Goal: Obtain resource: Obtain resource

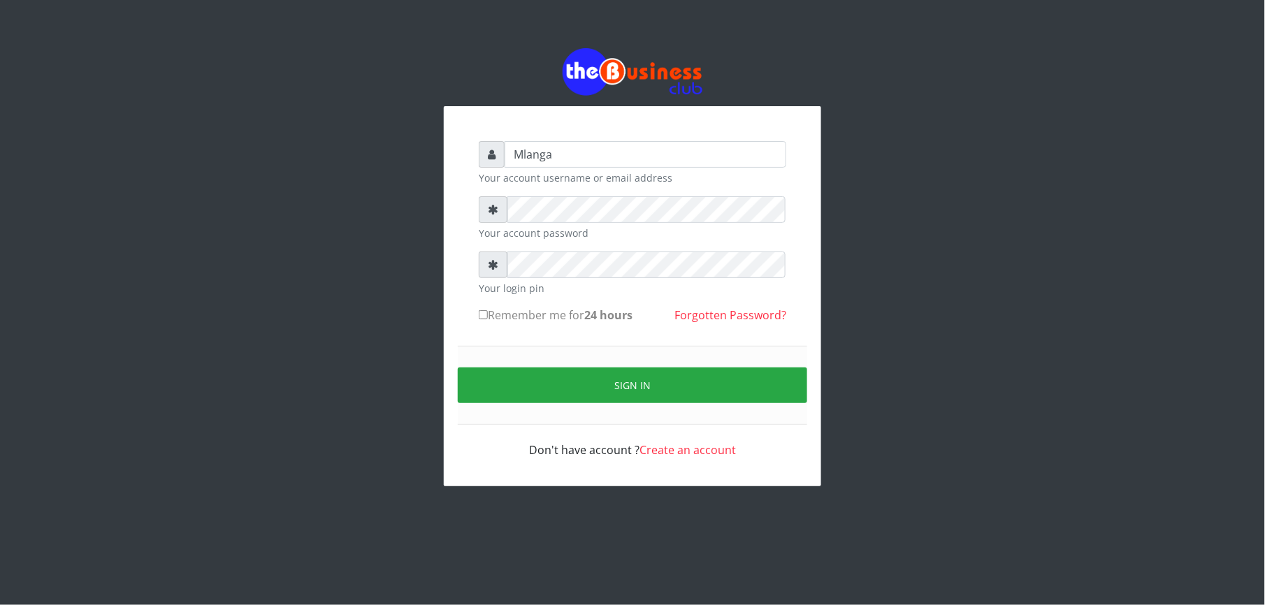
click at [347, 222] on div "Mlanga Your account username or email address Your account password Your login …" at bounding box center [632, 267] width 797 height 535
click at [319, 275] on div "Mlanga Your account username or email address Your account password Your login …" at bounding box center [632, 267] width 797 height 535
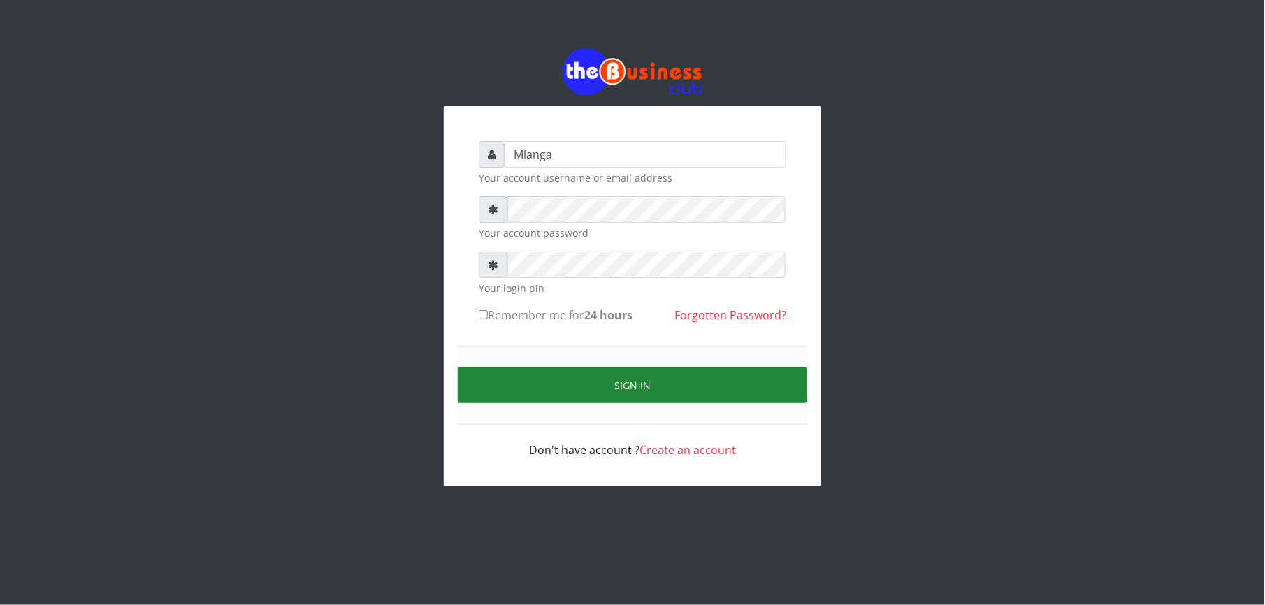
click at [644, 382] on button "Sign in" at bounding box center [633, 386] width 350 height 36
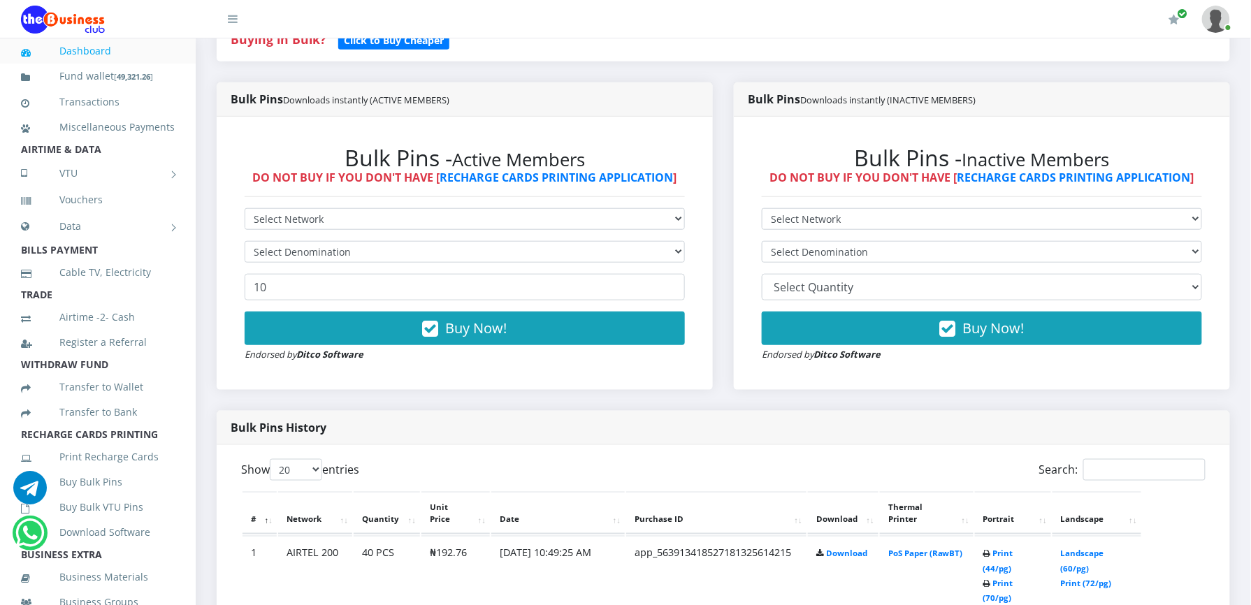
scroll to position [373, 0]
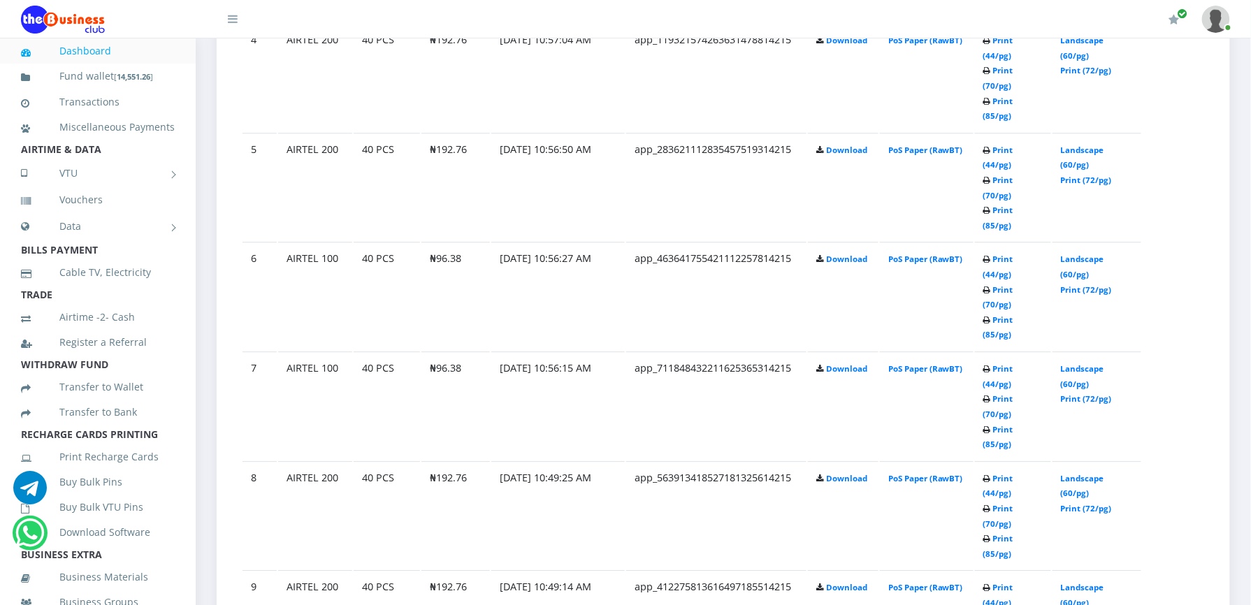
scroll to position [1230, 0]
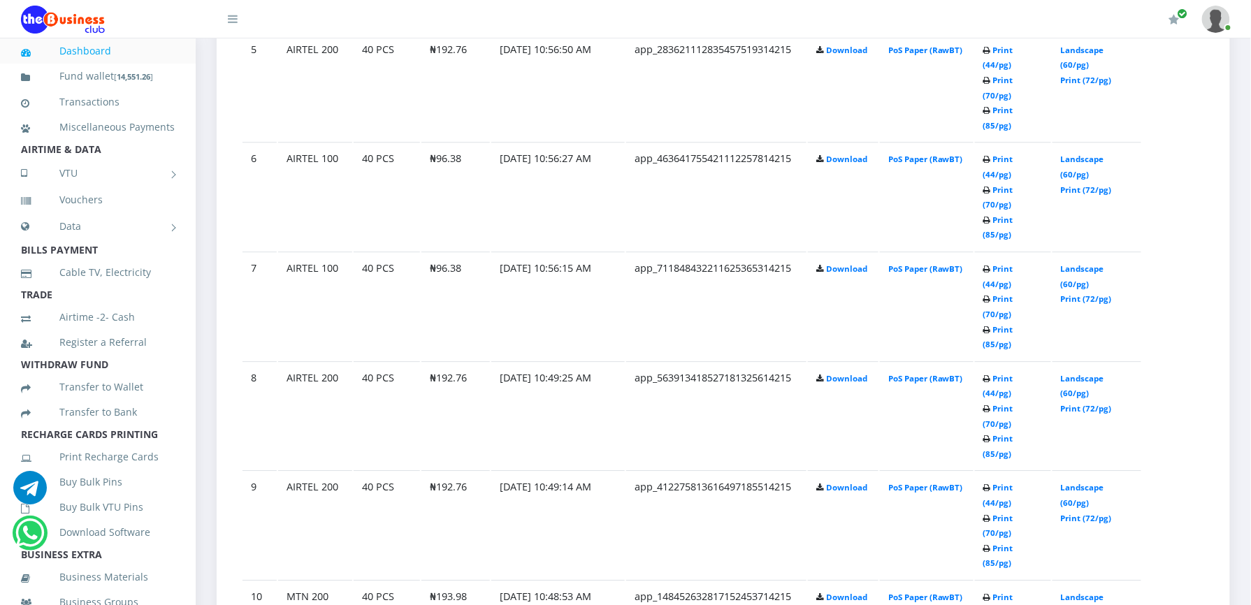
scroll to position [1230, 0]
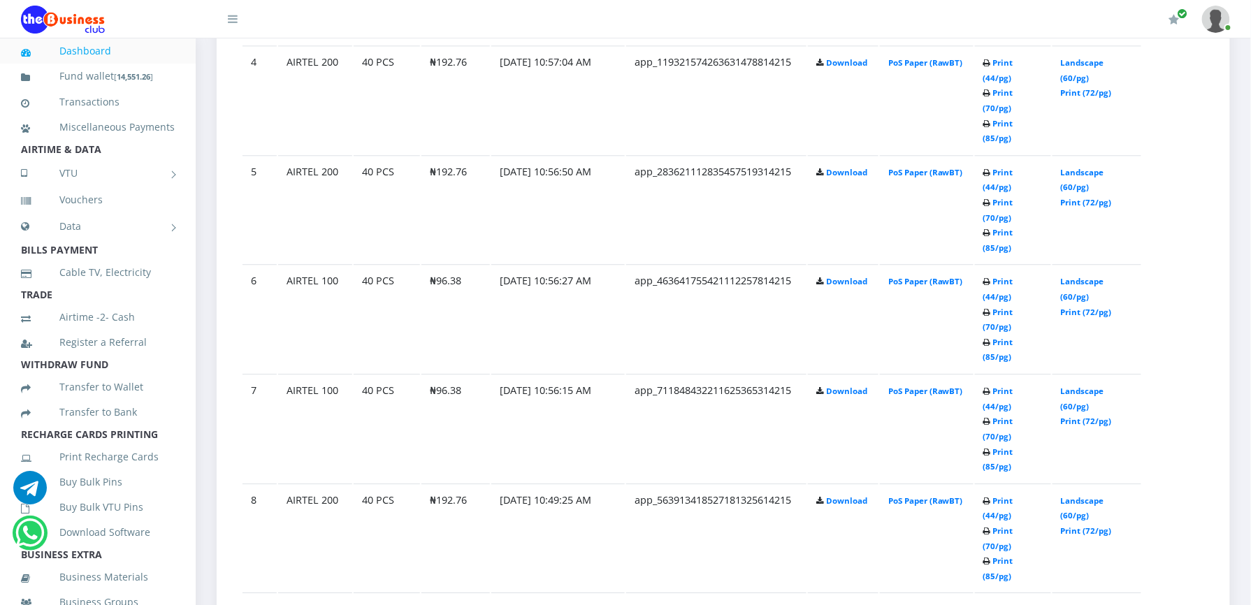
scroll to position [1230, 0]
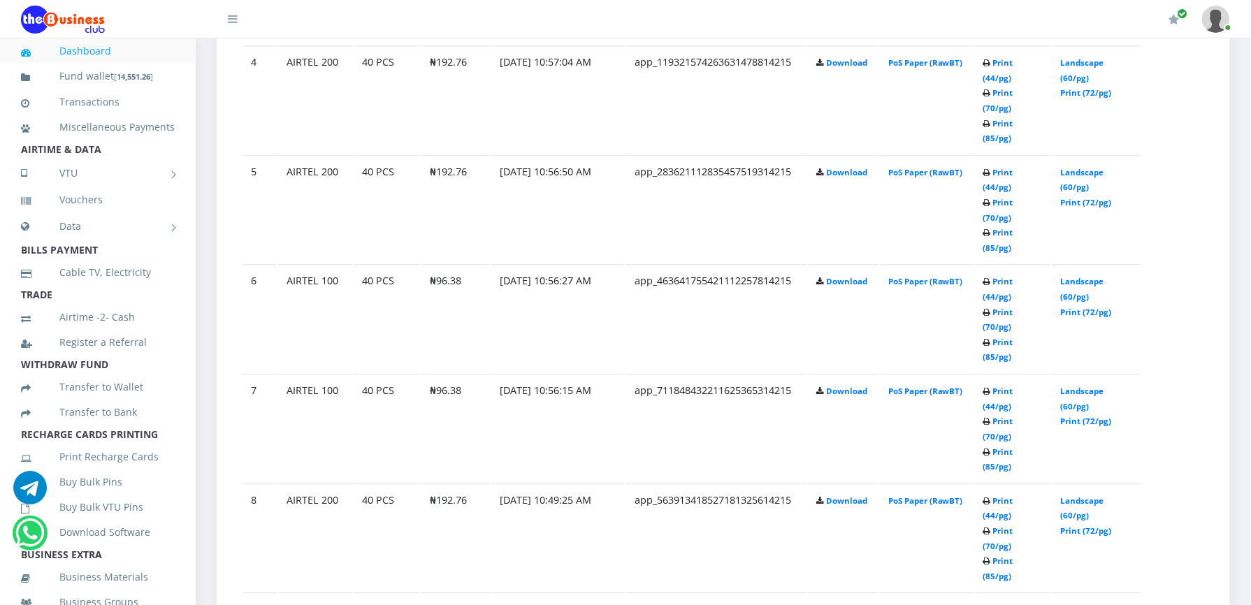
scroll to position [1230, 0]
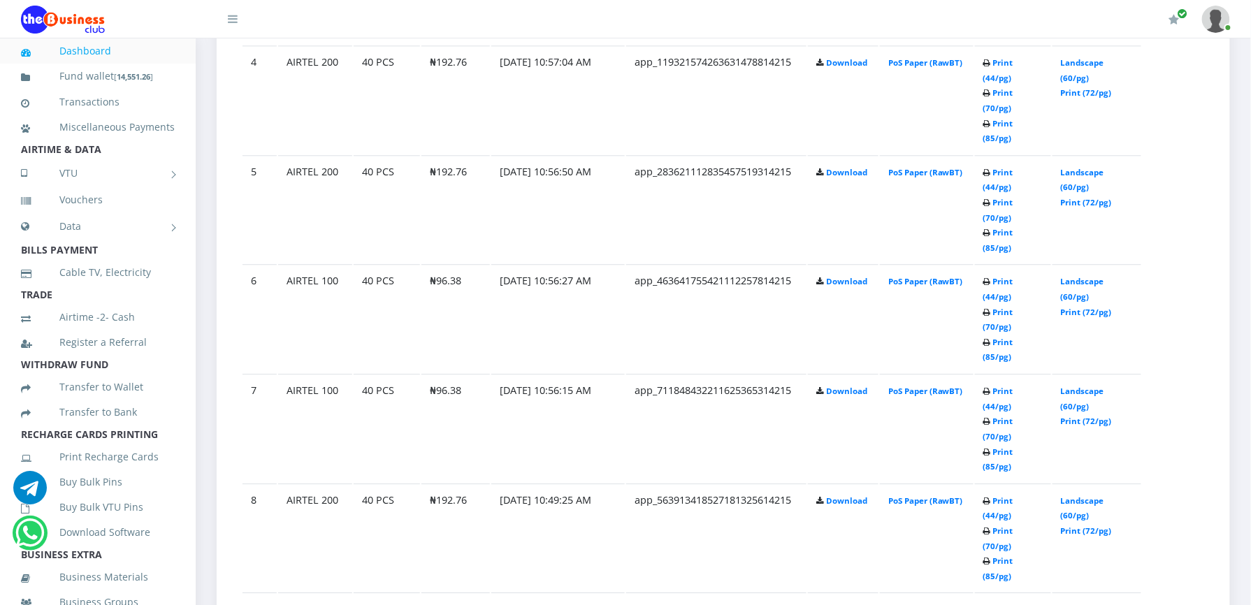
scroll to position [1230, 0]
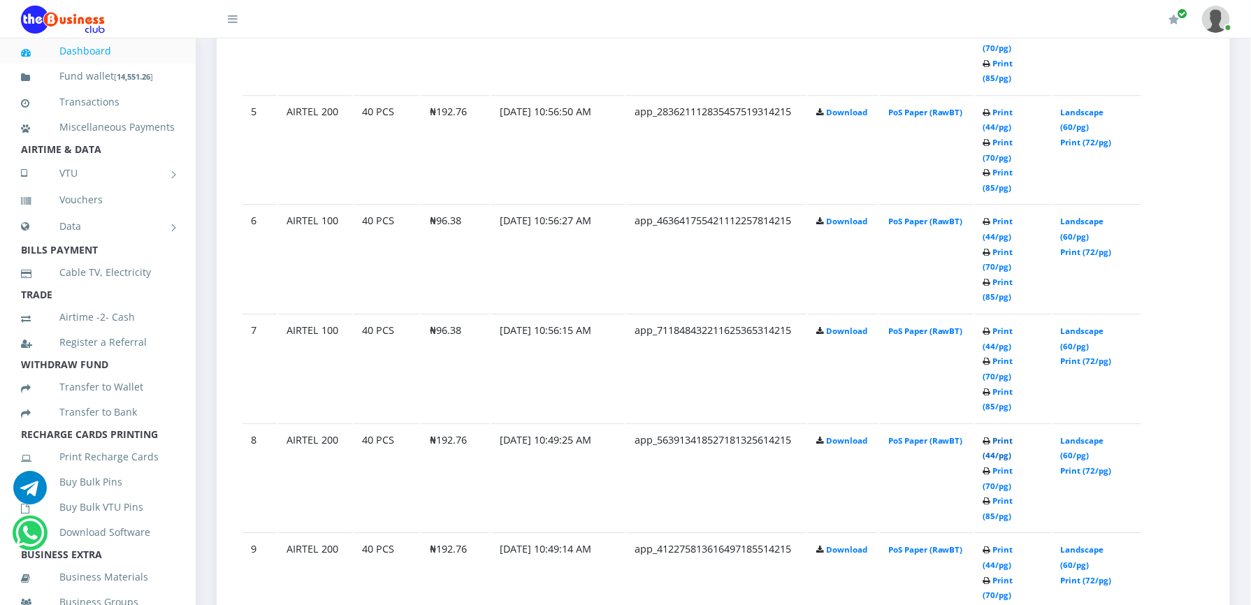
click at [998, 435] on link "Print (44/pg)" at bounding box center [999, 448] width 30 height 26
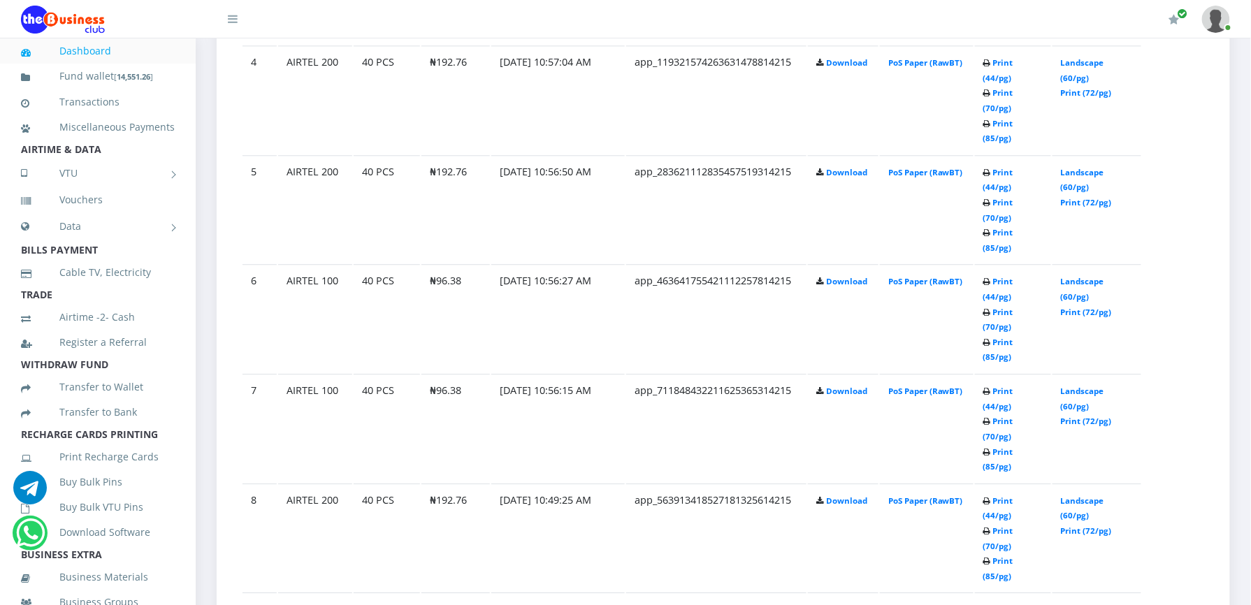
scroll to position [1230, 0]
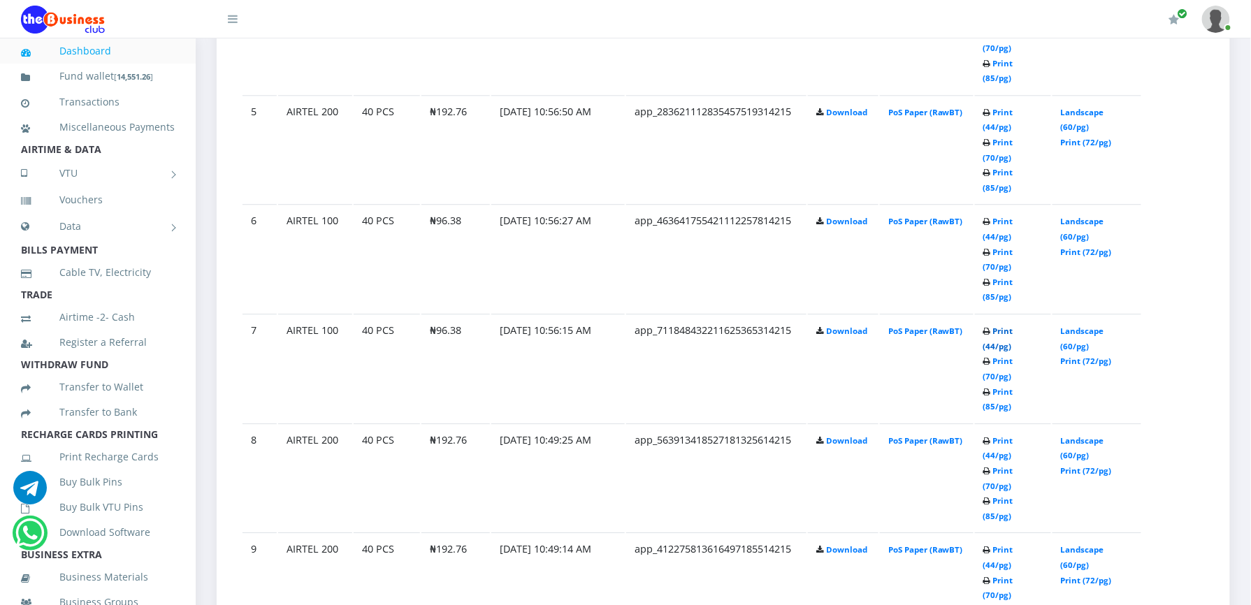
click at [1002, 326] on link "Print (44/pg)" at bounding box center [999, 339] width 30 height 26
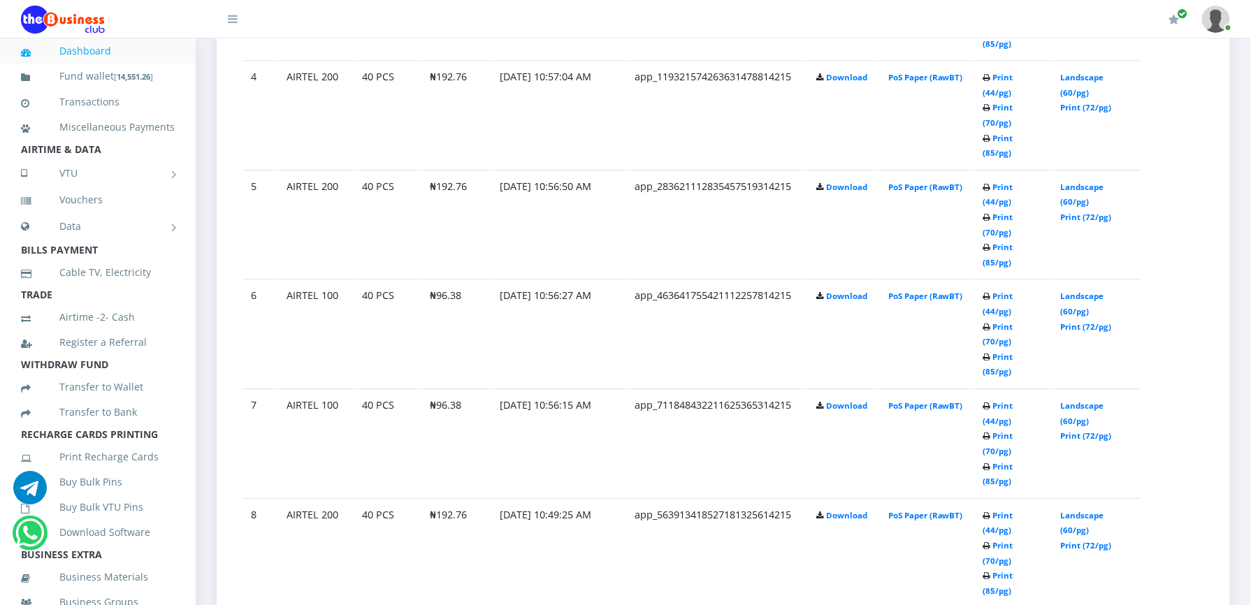
scroll to position [1118, 0]
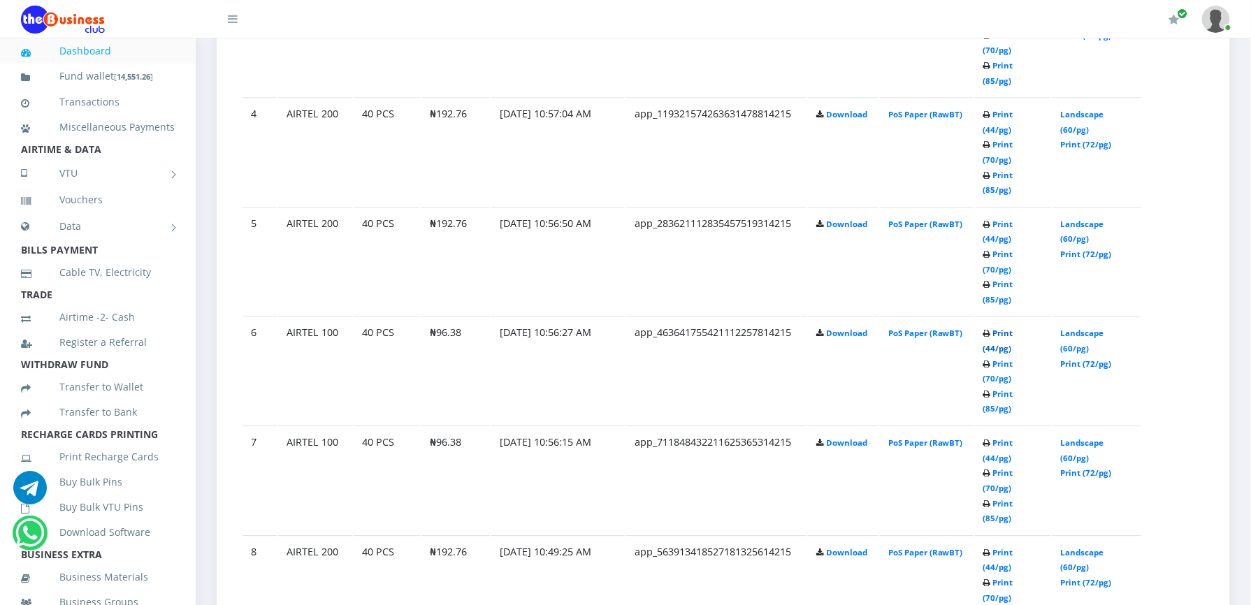
click at [1014, 328] on link "Print (44/pg)" at bounding box center [999, 341] width 30 height 26
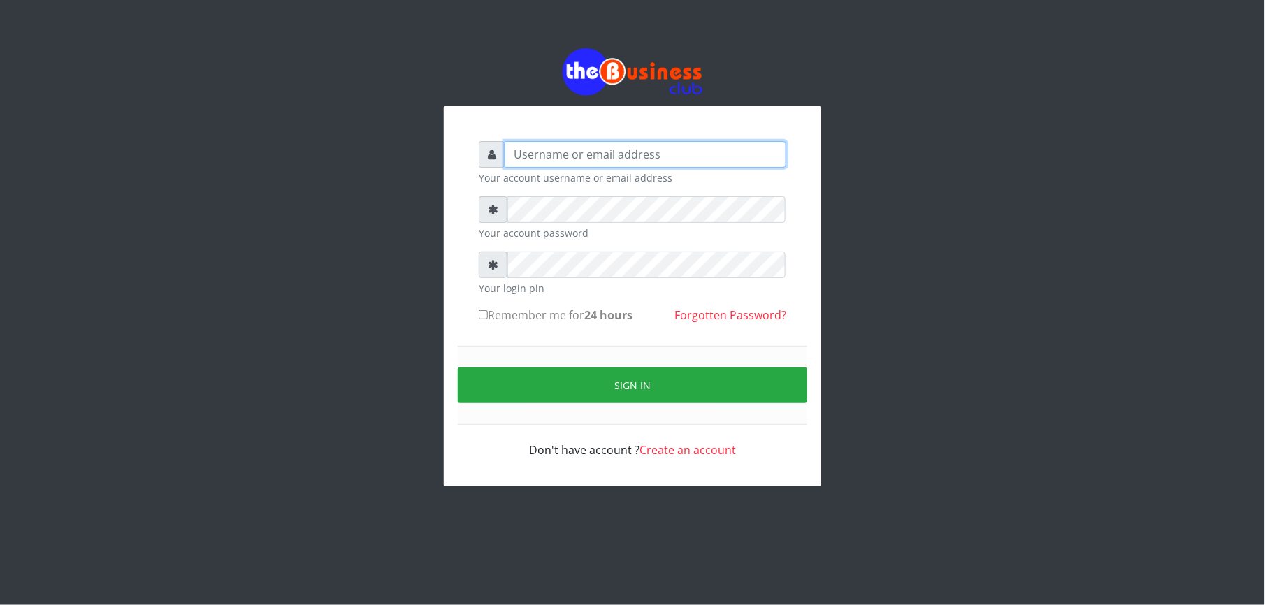
type input "Mlanga"
click at [328, 202] on div "Mlanga Your account username or email address Your account password Your login …" at bounding box center [632, 267] width 797 height 535
click at [333, 247] on div "Mlanga Your account username or email address Your account password Your login …" at bounding box center [632, 267] width 797 height 535
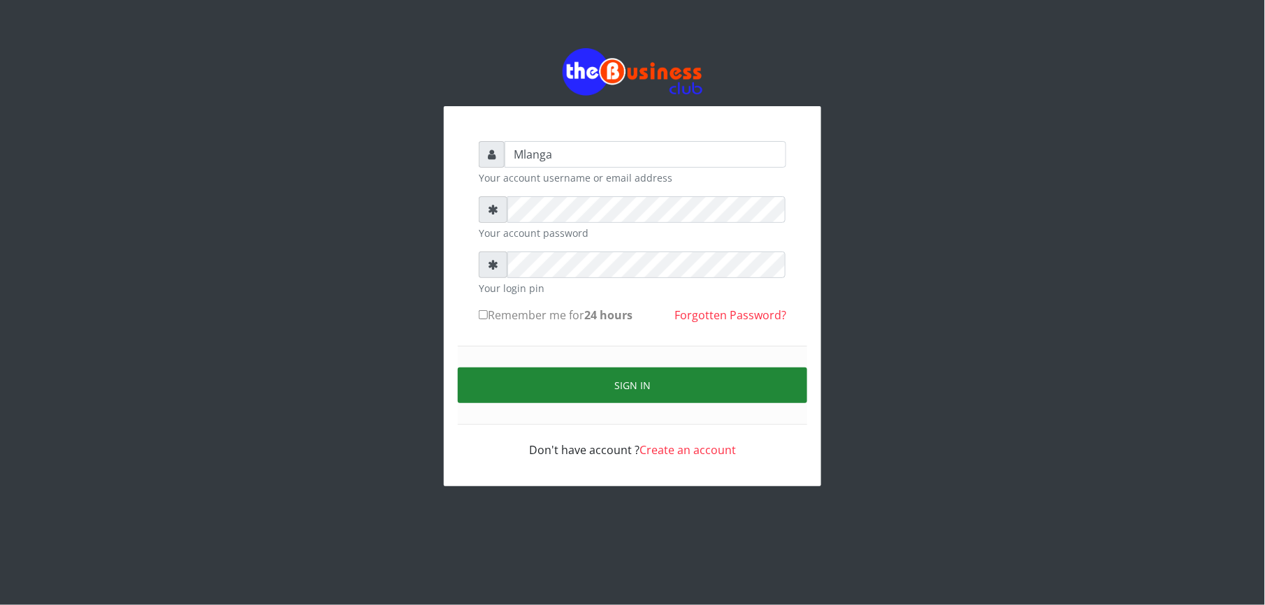
click at [658, 379] on button "Sign in" at bounding box center [633, 386] width 350 height 36
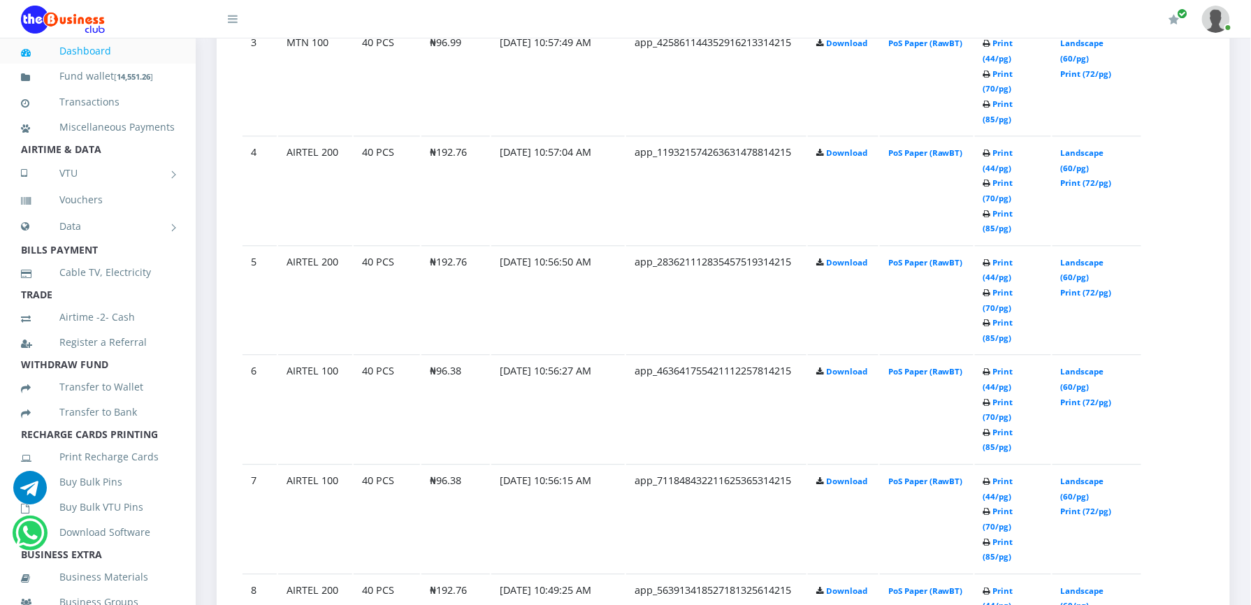
scroll to position [1081, 0]
click at [998, 257] on link "Print (44/pg)" at bounding box center [999, 270] width 30 height 26
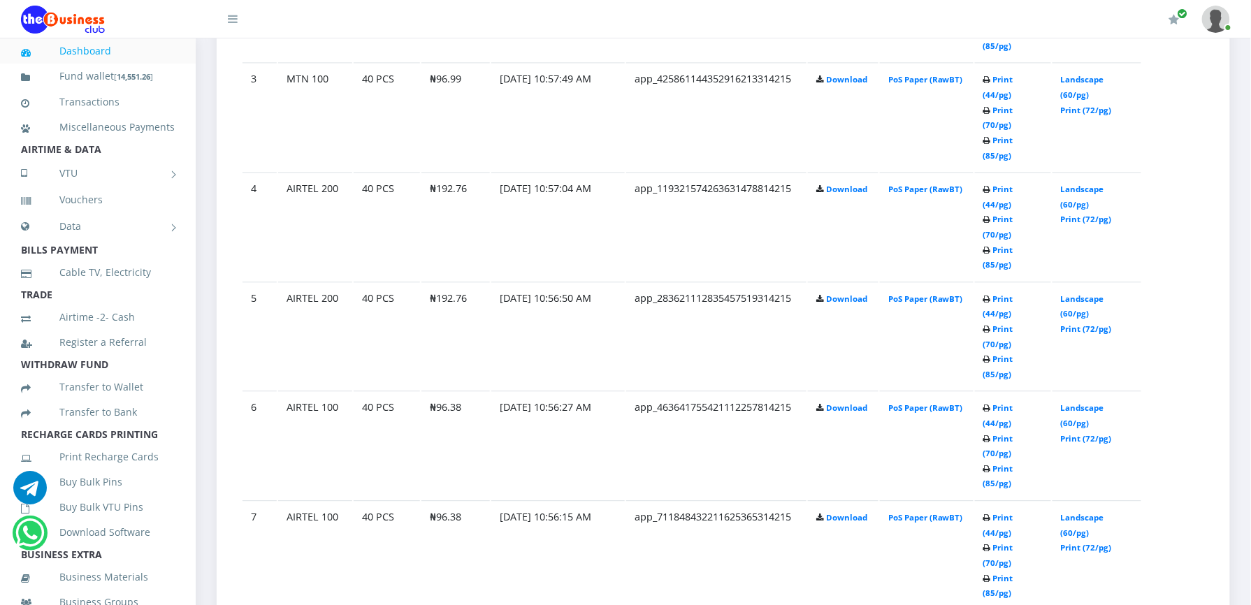
scroll to position [1007, 0]
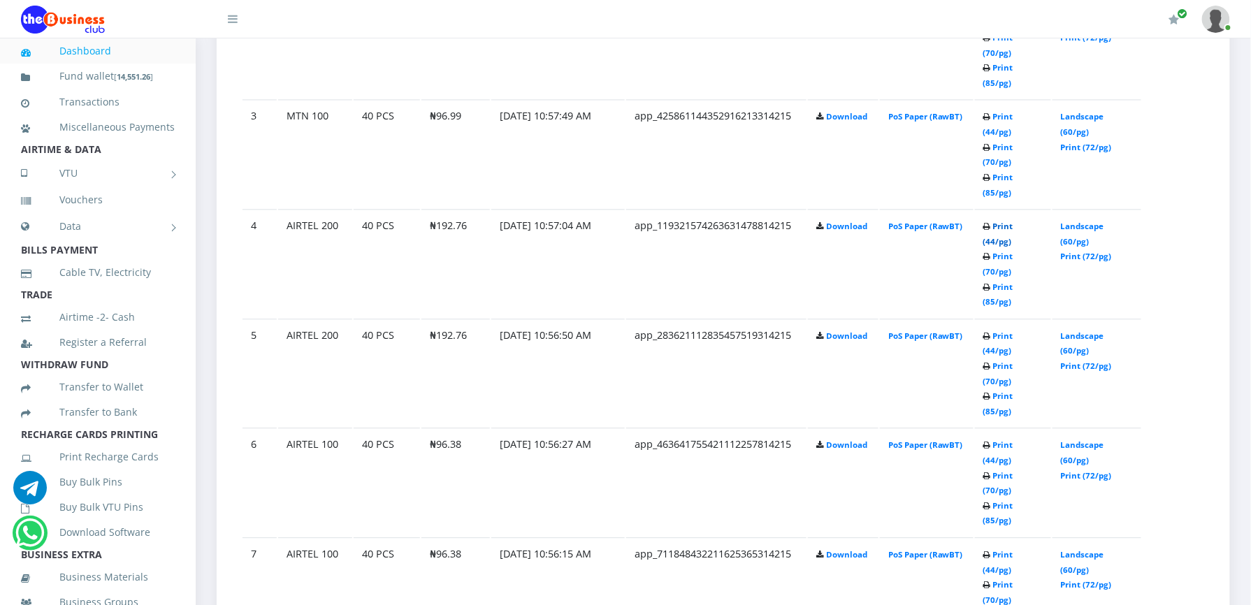
click at [1014, 221] on link "Print (44/pg)" at bounding box center [999, 234] width 30 height 26
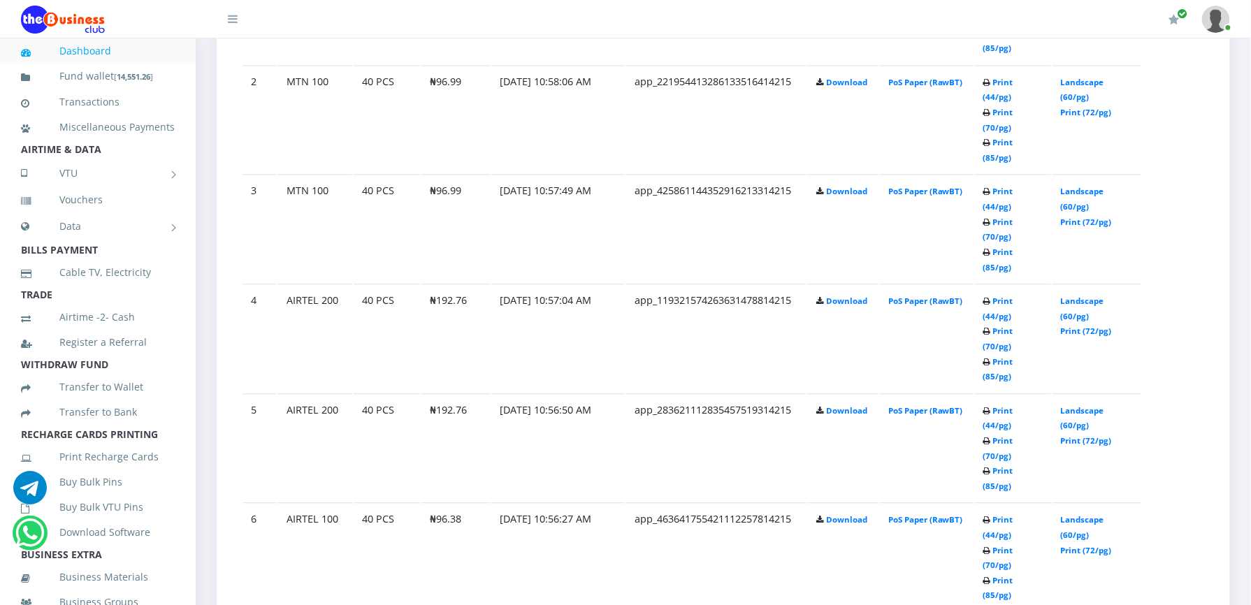
scroll to position [895, 0]
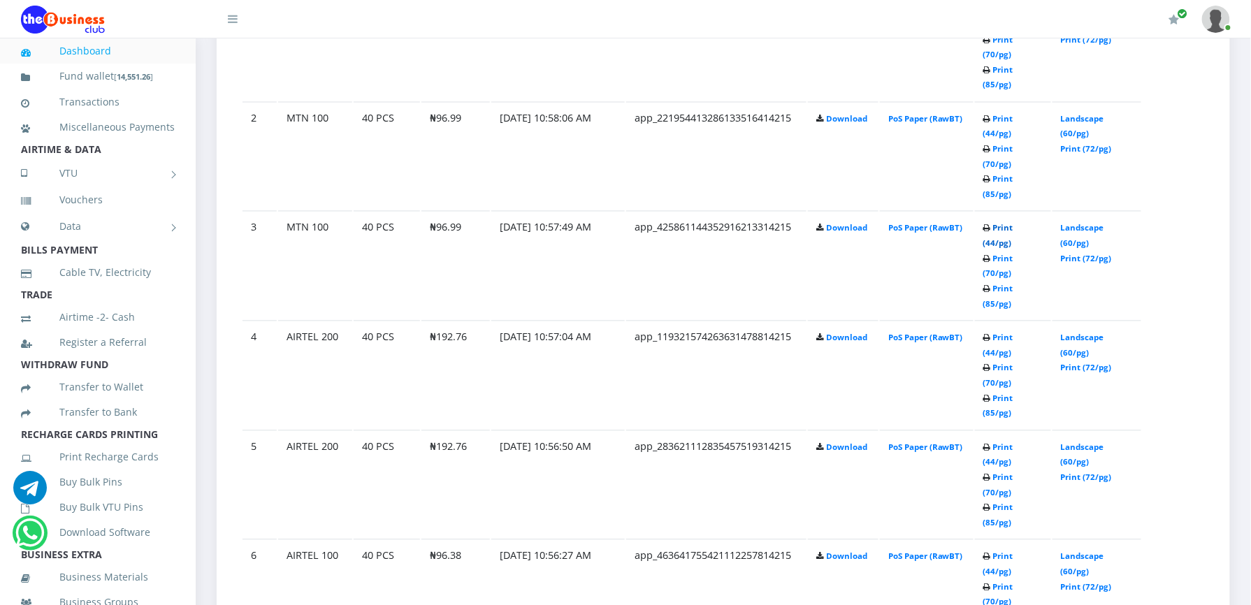
click at [1014, 223] on link "Print (44/pg)" at bounding box center [999, 236] width 30 height 26
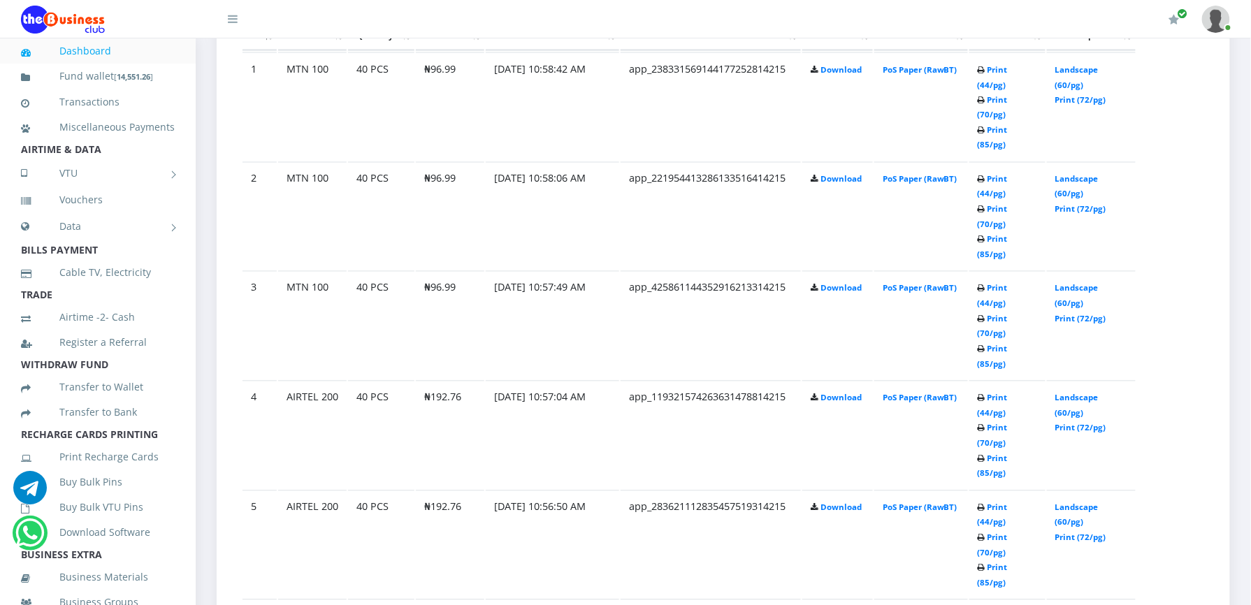
scroll to position [895, 0]
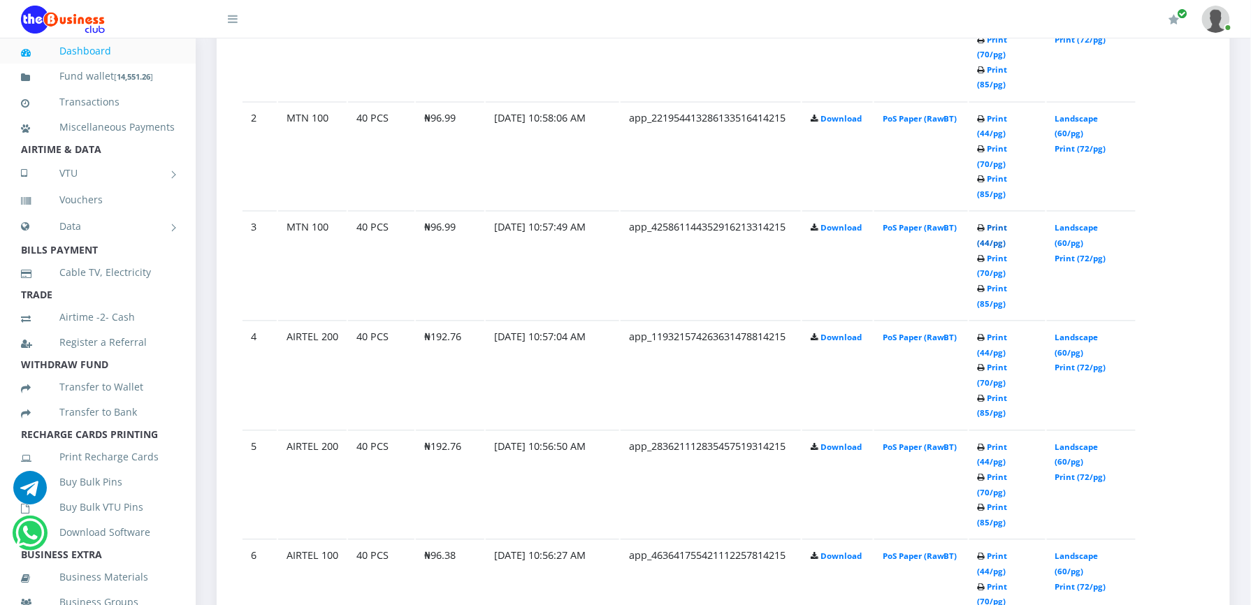
click at [991, 223] on link "Print (44/pg)" at bounding box center [993, 236] width 30 height 26
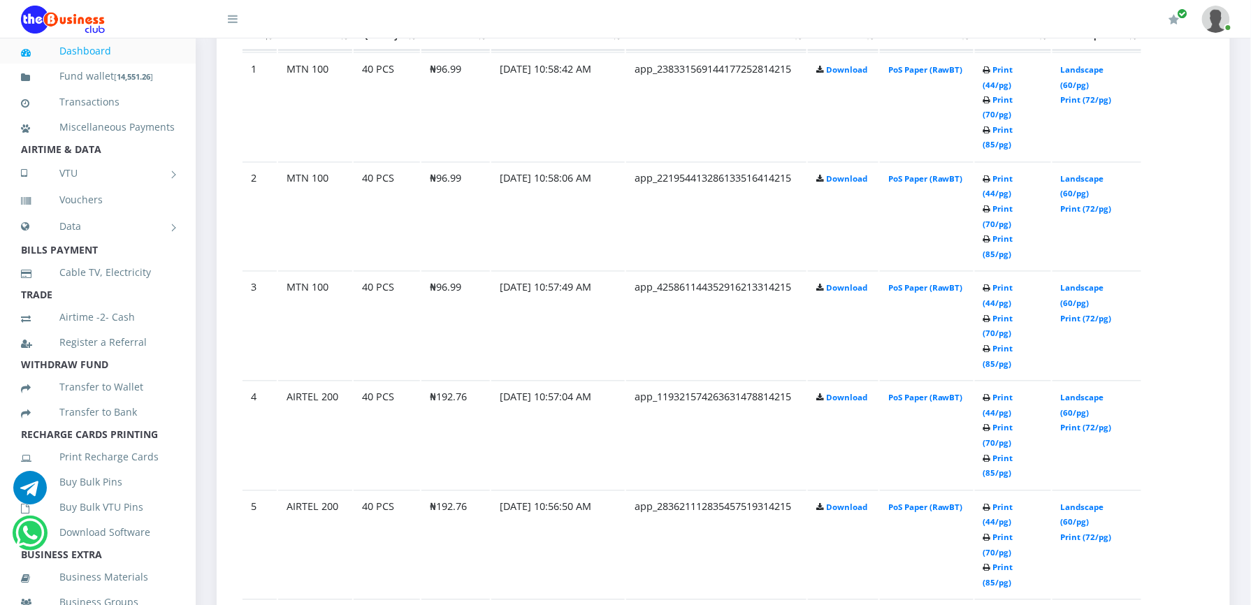
scroll to position [895, 0]
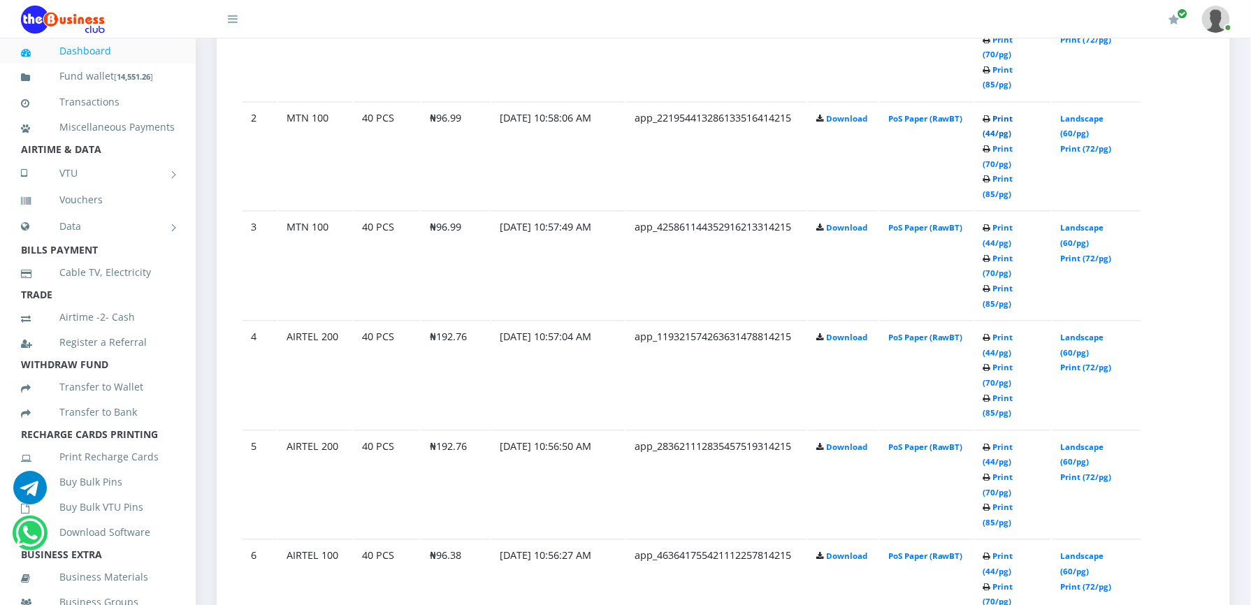
click at [1005, 114] on link "Print (44/pg)" at bounding box center [999, 127] width 30 height 26
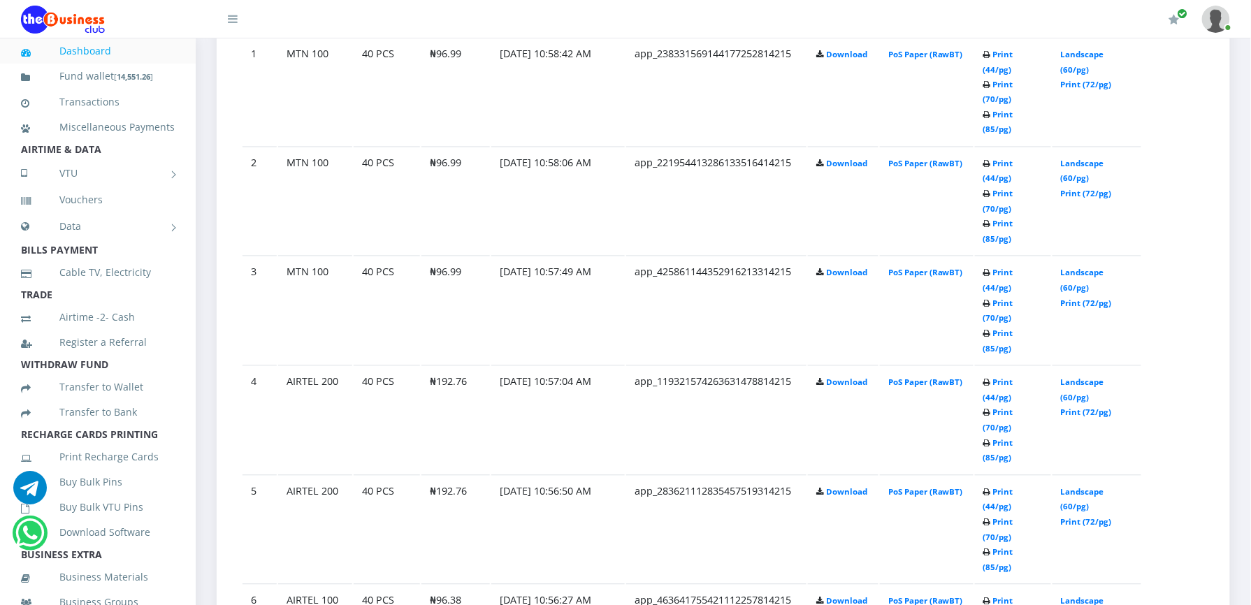
scroll to position [820, 0]
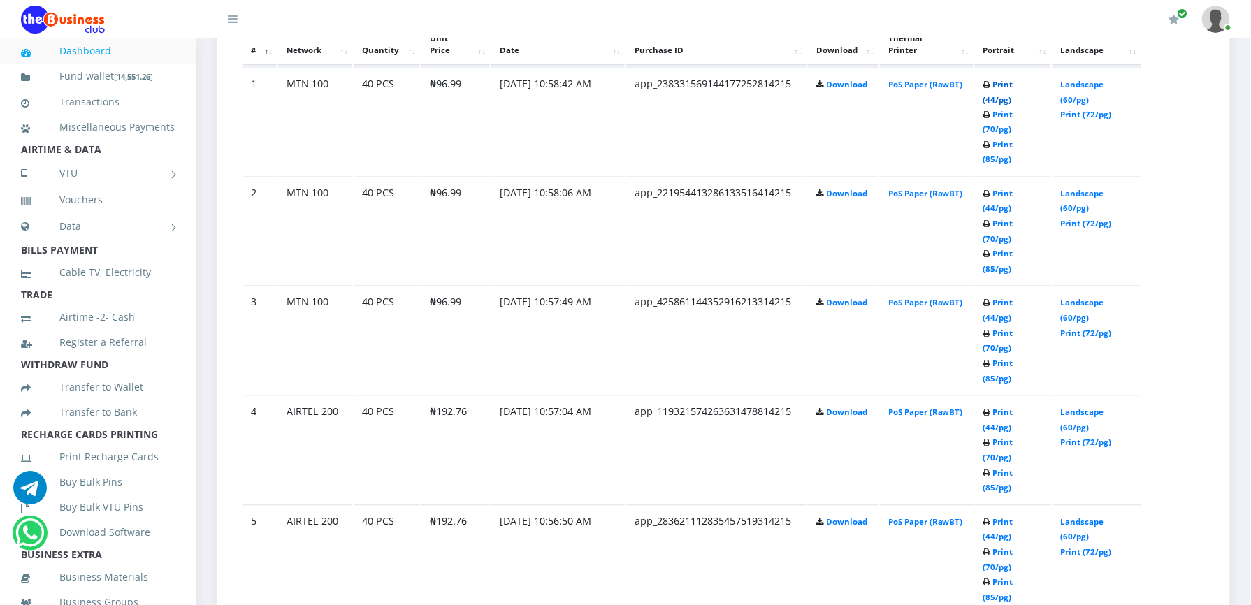
click at [1002, 85] on link "Print (44/pg)" at bounding box center [999, 92] width 30 height 26
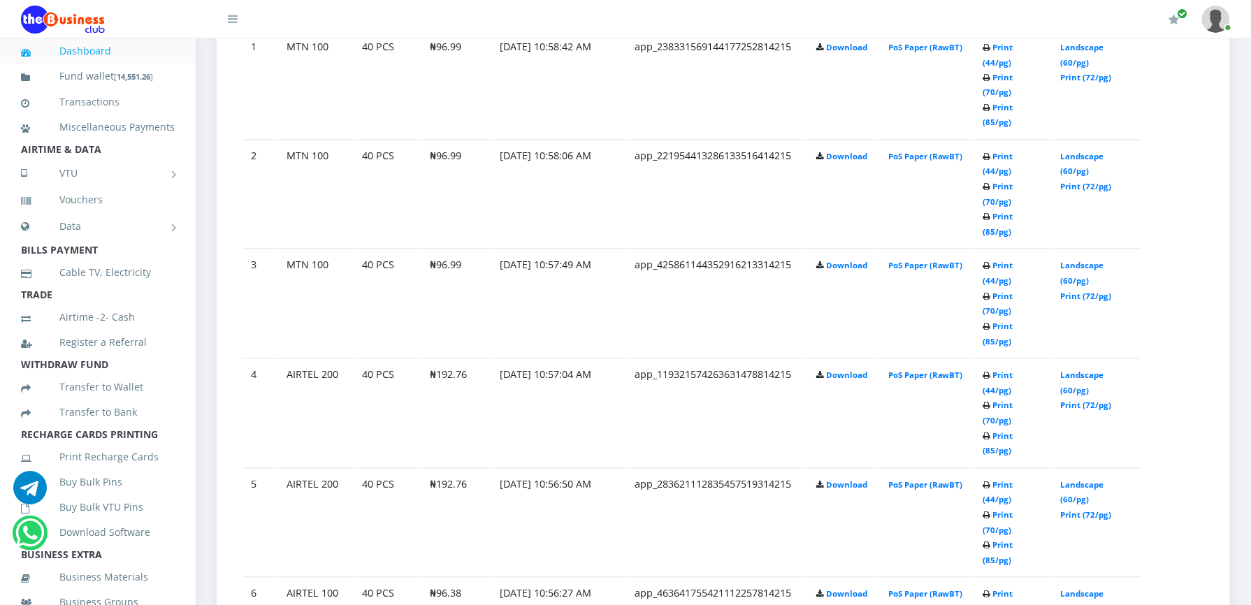
scroll to position [820, 0]
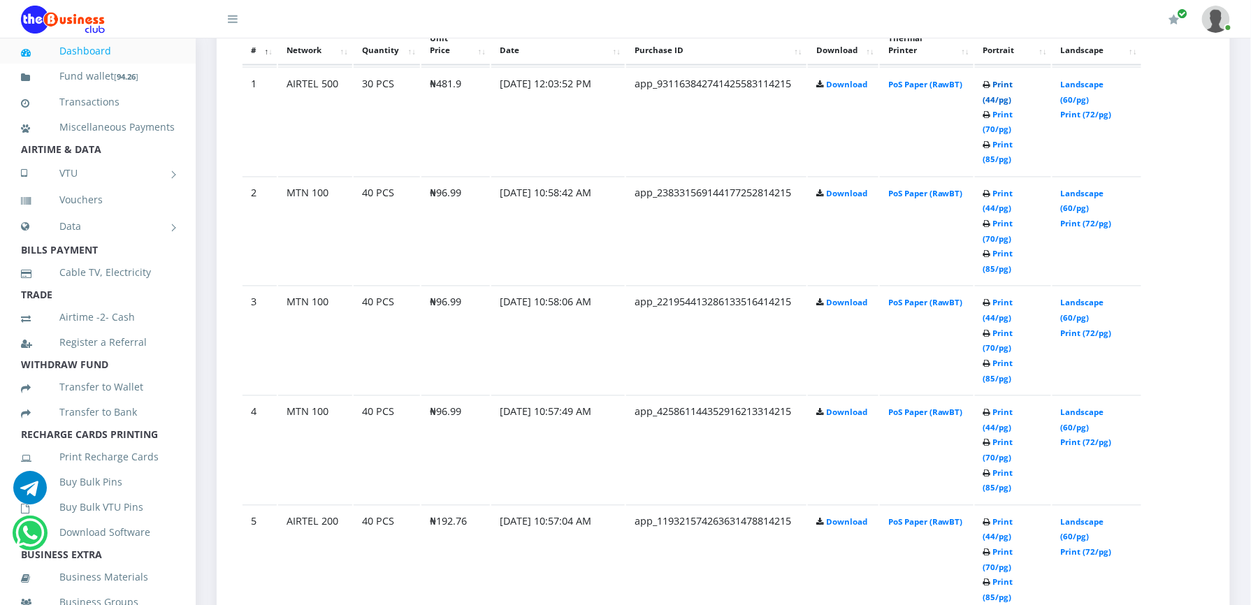
click at [998, 82] on link "Print (44/pg)" at bounding box center [999, 92] width 30 height 26
